Goal: Information Seeking & Learning: Compare options

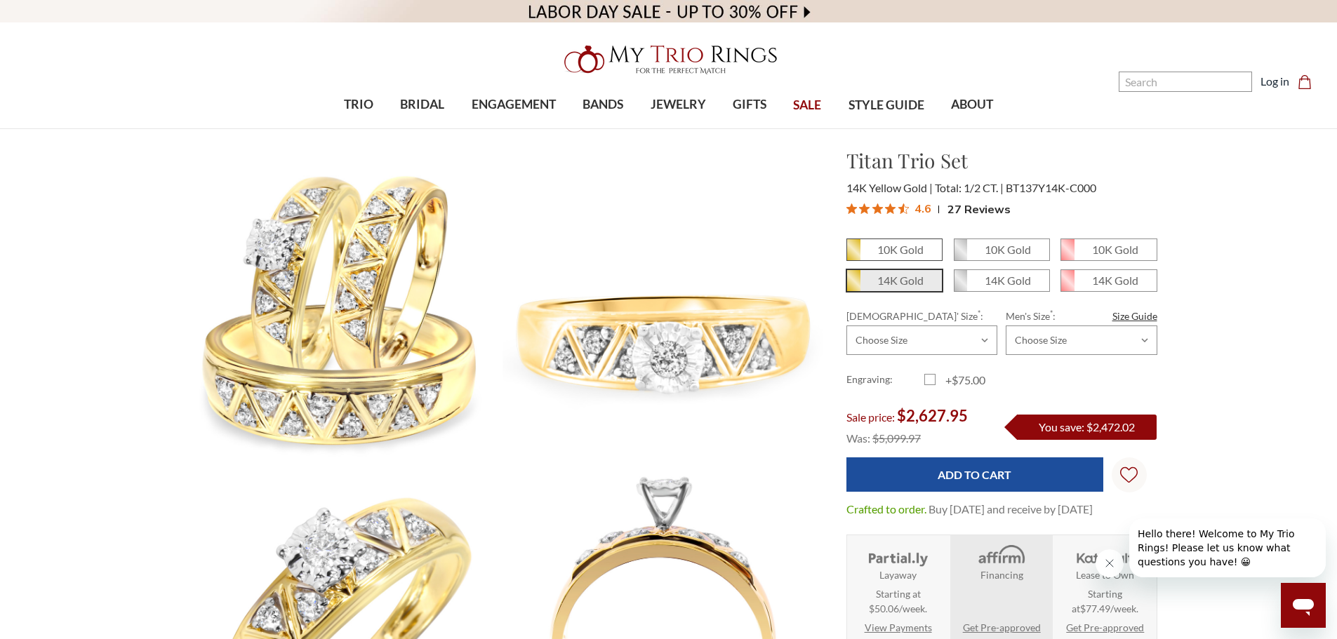
click at [904, 255] on em "10K Gold" at bounding box center [900, 249] width 46 height 13
click at [853, 255] on input "10K Gold" at bounding box center [852, 255] width 1 height 1
radio input "true"
click at [905, 279] on em "14K Gold" at bounding box center [900, 280] width 46 height 13
click at [853, 286] on input "14K Gold" at bounding box center [852, 286] width 1 height 1
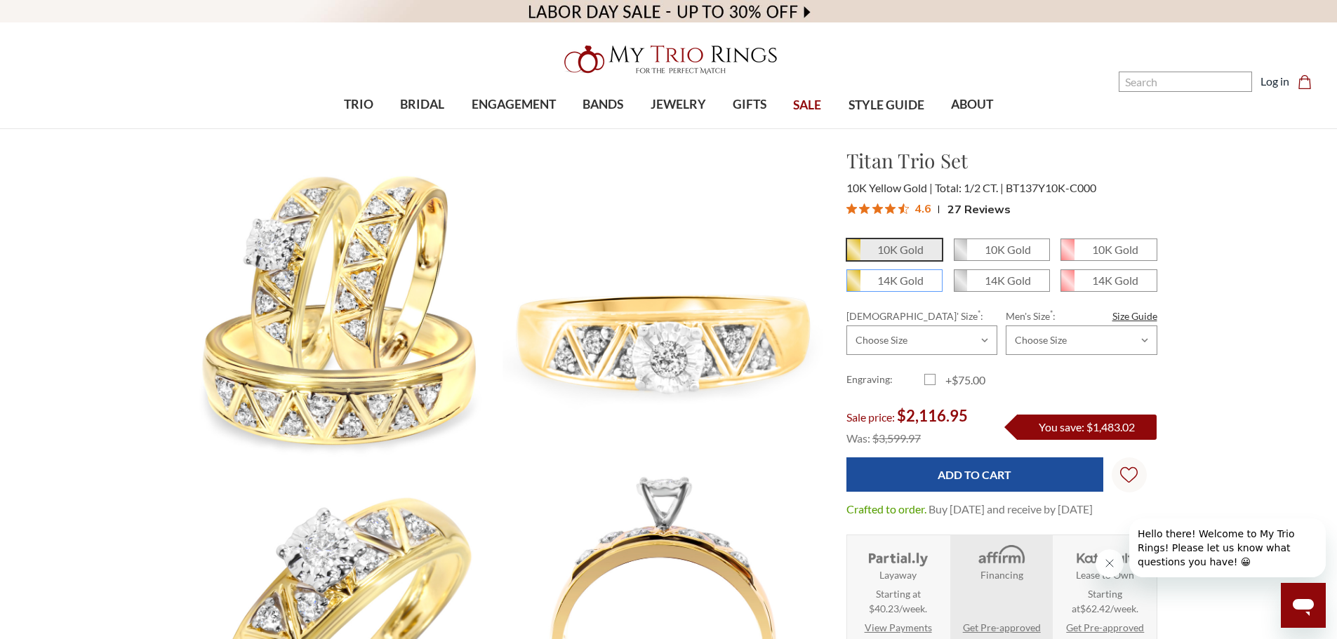
radio input "true"
click at [887, 253] on em "10K Gold" at bounding box center [900, 249] width 46 height 13
click at [853, 255] on input "10K Gold" at bounding box center [852, 255] width 1 height 1
radio input "true"
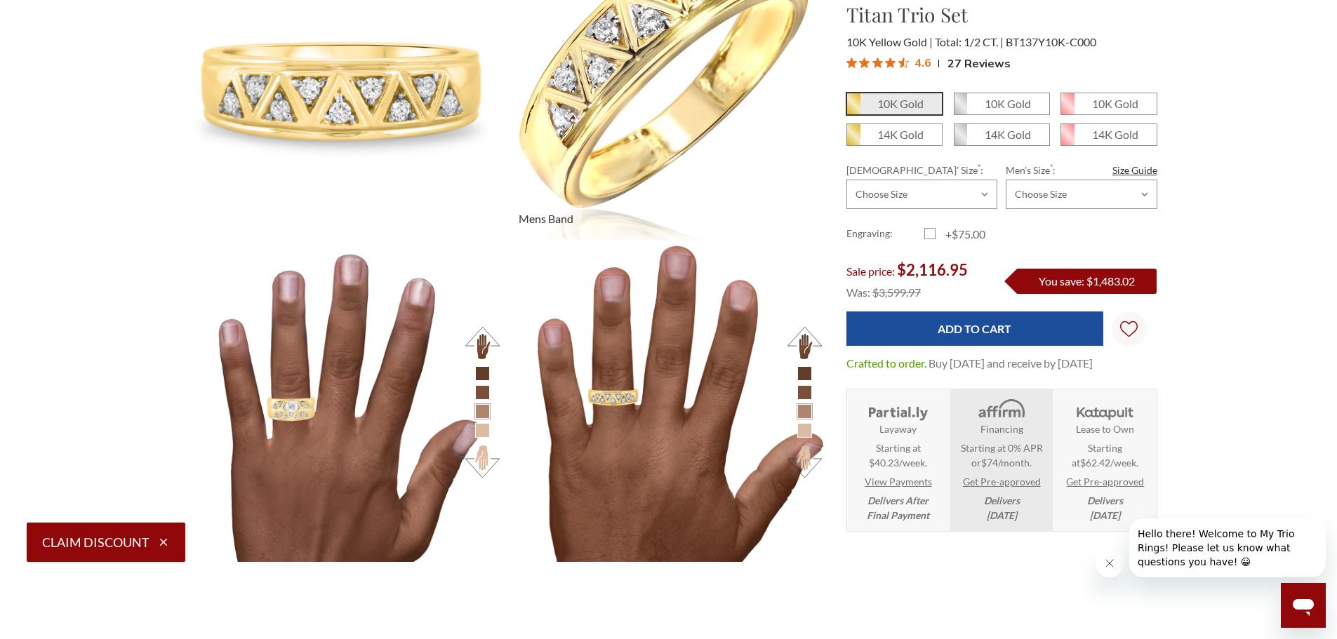
scroll to position [1193, 0]
